Goal: Transaction & Acquisition: Purchase product/service

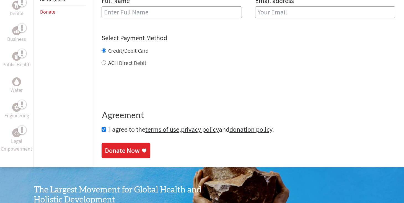
scroll to position [264, 0]
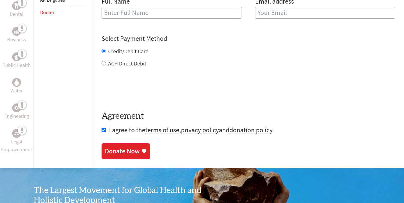
click at [115, 53] on div "Credit/Debit Card ACH Direct Debit" at bounding box center [249, 57] width 294 height 20
click at [116, 60] on label "ACH Direct Debit" at bounding box center [127, 63] width 38 height 7
click at [106, 61] on input "ACH Direct Debit" at bounding box center [104, 63] width 4 height 4
radio input "true"
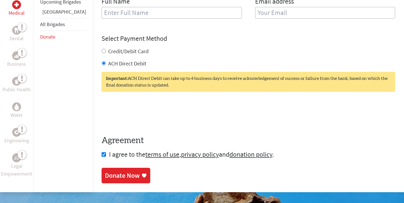
click at [117, 49] on label "Credit/Debit Card" at bounding box center [128, 51] width 40 height 7
click at [106, 49] on input "Credit/Debit Card" at bounding box center [104, 51] width 4 height 4
radio input "true"
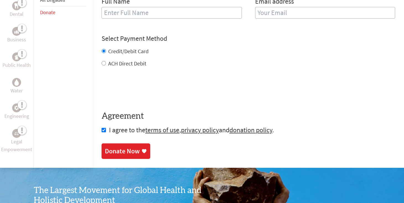
click at [109, 60] on div "ACH Direct Debit" at bounding box center [249, 64] width 294 height 8
click at [108, 60] on label "ACH Direct Debit" at bounding box center [127, 63] width 38 height 7
click at [106, 61] on input "ACH Direct Debit" at bounding box center [104, 63] width 4 height 4
radio input "true"
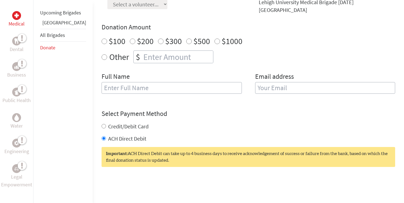
scroll to position [190, 0]
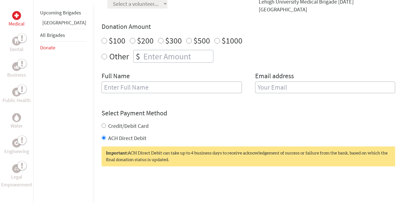
click at [108, 122] on label "Credit/Debit Card" at bounding box center [128, 125] width 40 height 7
click at [104, 123] on input "Credit/Debit Card" at bounding box center [104, 125] width 4 height 4
radio input "true"
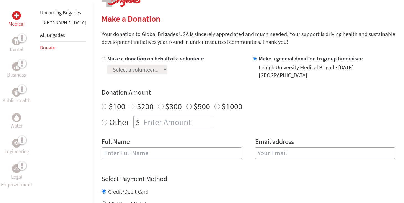
scroll to position [118, 0]
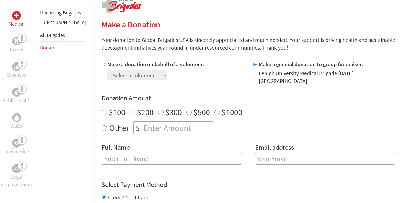
click at [102, 64] on input "Make a donation on behalf of a volunteer:" at bounding box center [104, 65] width 4 height 4
radio input "true"
click at [150, 74] on select "Select a volunteer... [PERSON_NAME] [PERSON_NAME] [PERSON_NAME] [PERSON_NAME] […" at bounding box center [137, 75] width 60 height 10
click at [253, 65] on input "Make a general donation to group fundraiser:" at bounding box center [255, 65] width 4 height 4
radio input "true"
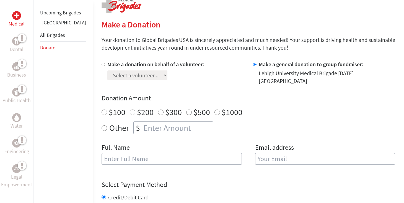
scroll to position [124, 0]
